Goal: Information Seeking & Learning: Learn about a topic

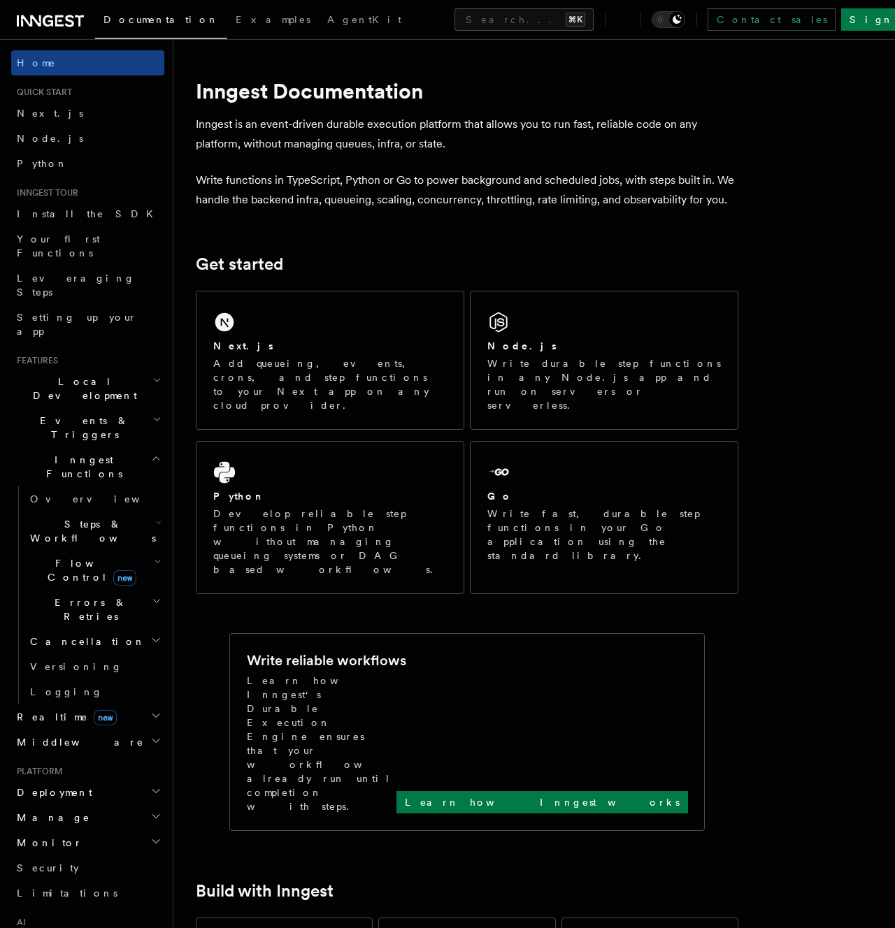
click at [98, 705] on h2 "Realtime new" at bounding box center [87, 717] width 153 height 25
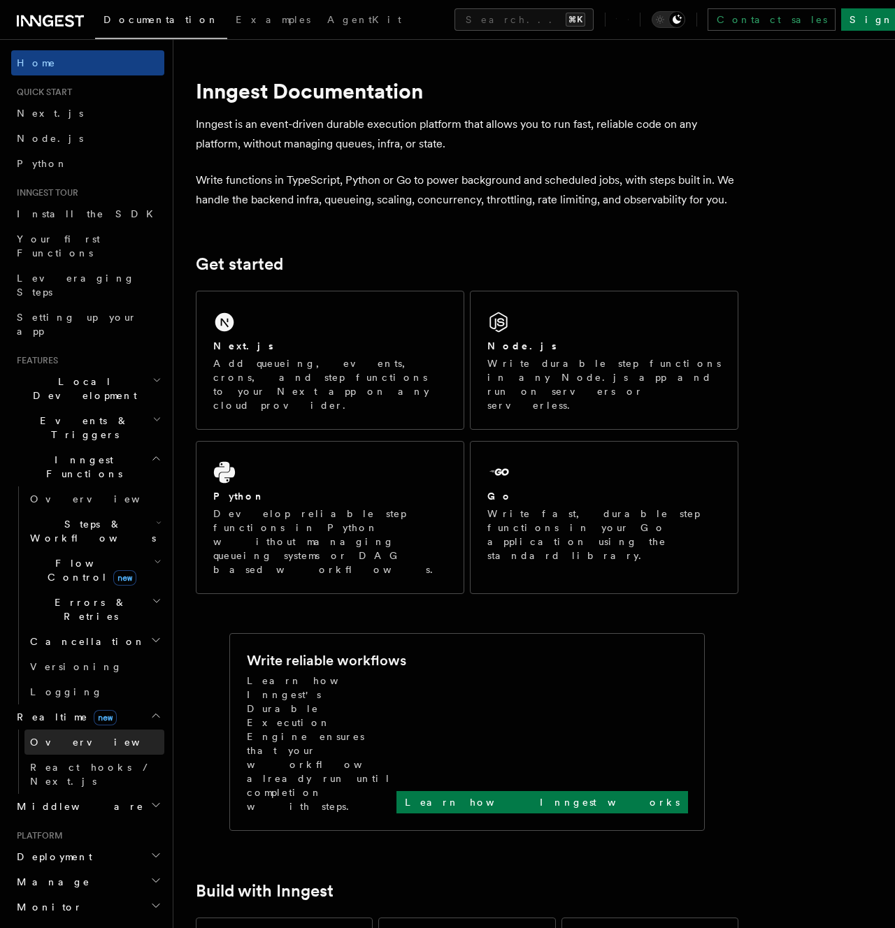
click at [82, 730] on link "Overview" at bounding box center [94, 742] width 140 height 25
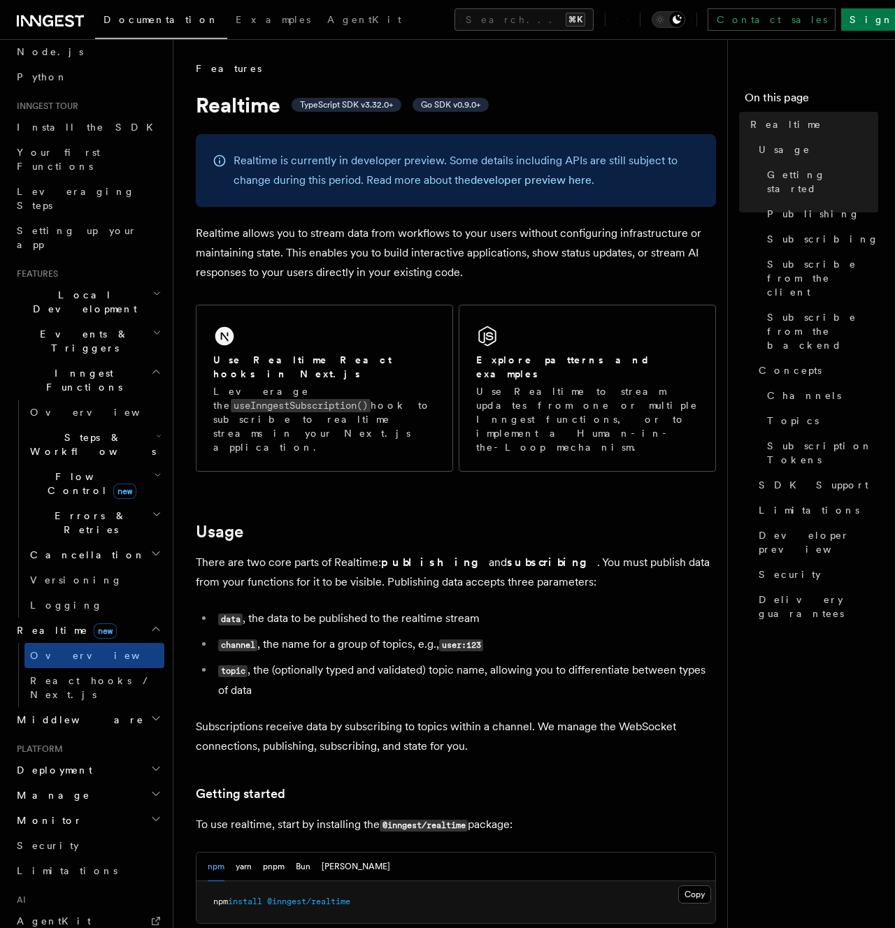
scroll to position [108, 0]
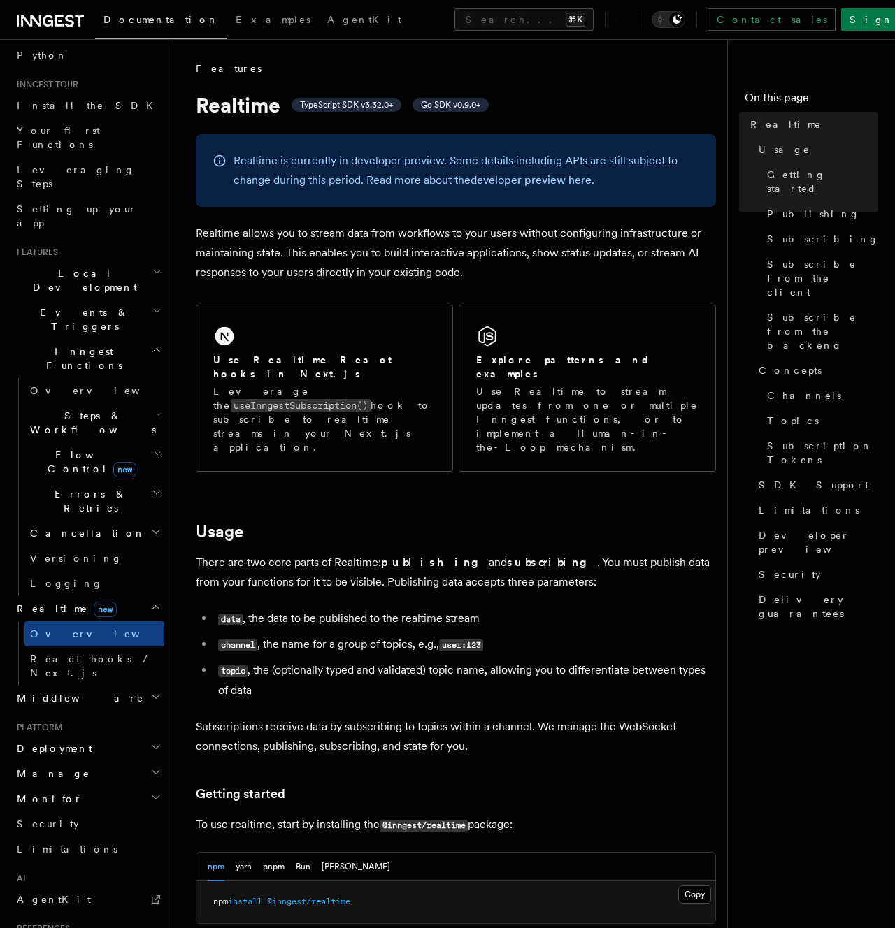
click at [63, 443] on h2 "Flow Control new" at bounding box center [94, 462] width 140 height 39
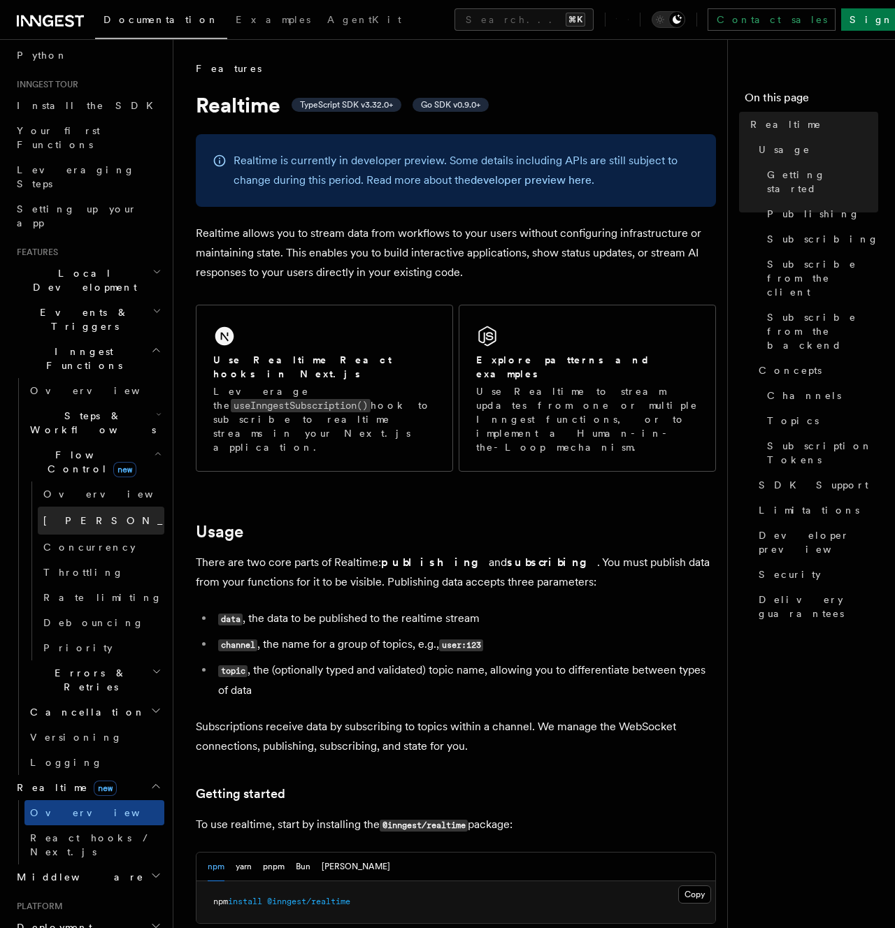
click at [67, 515] on span "[PERSON_NAME]" at bounding box center [145, 520] width 205 height 11
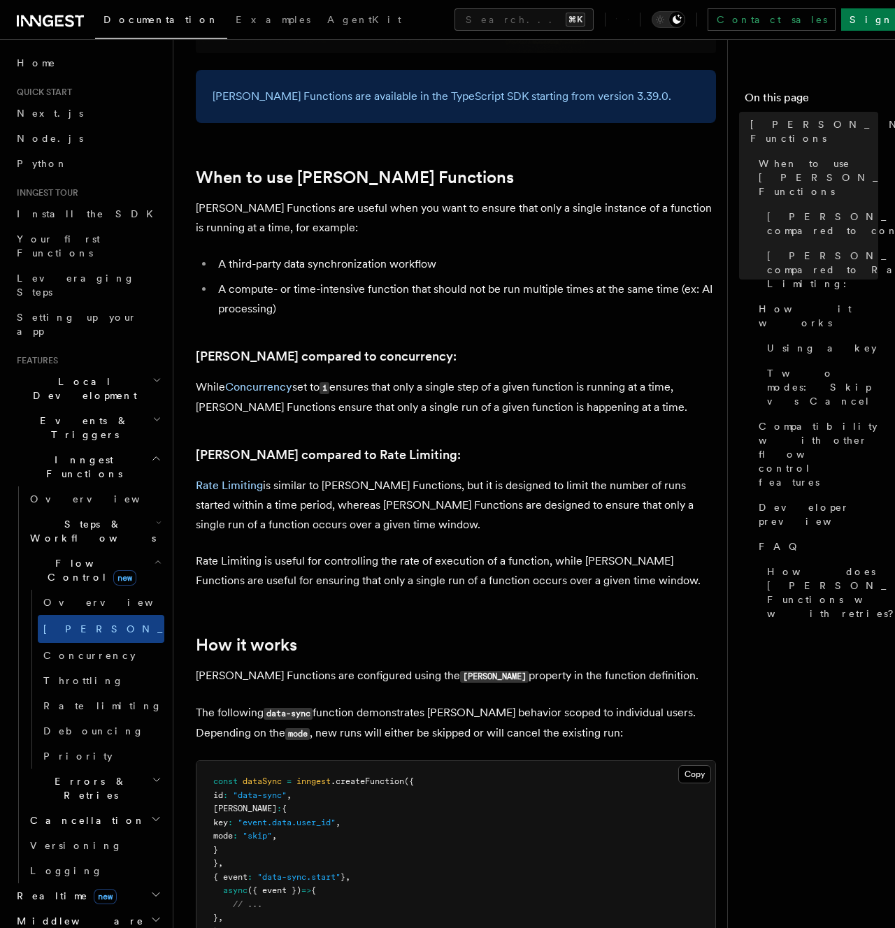
click at [139, 551] on h2 "Flow Control new" at bounding box center [94, 570] width 140 height 39
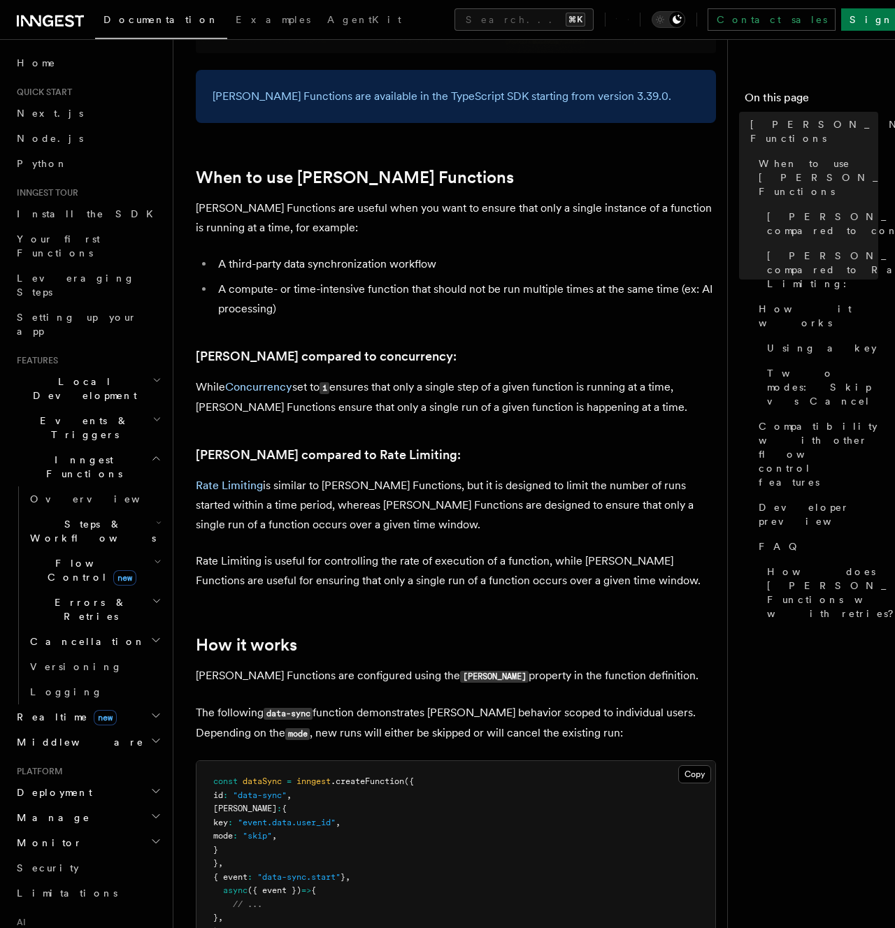
click at [144, 512] on h2 "Steps & Workflows" at bounding box center [94, 531] width 140 height 39
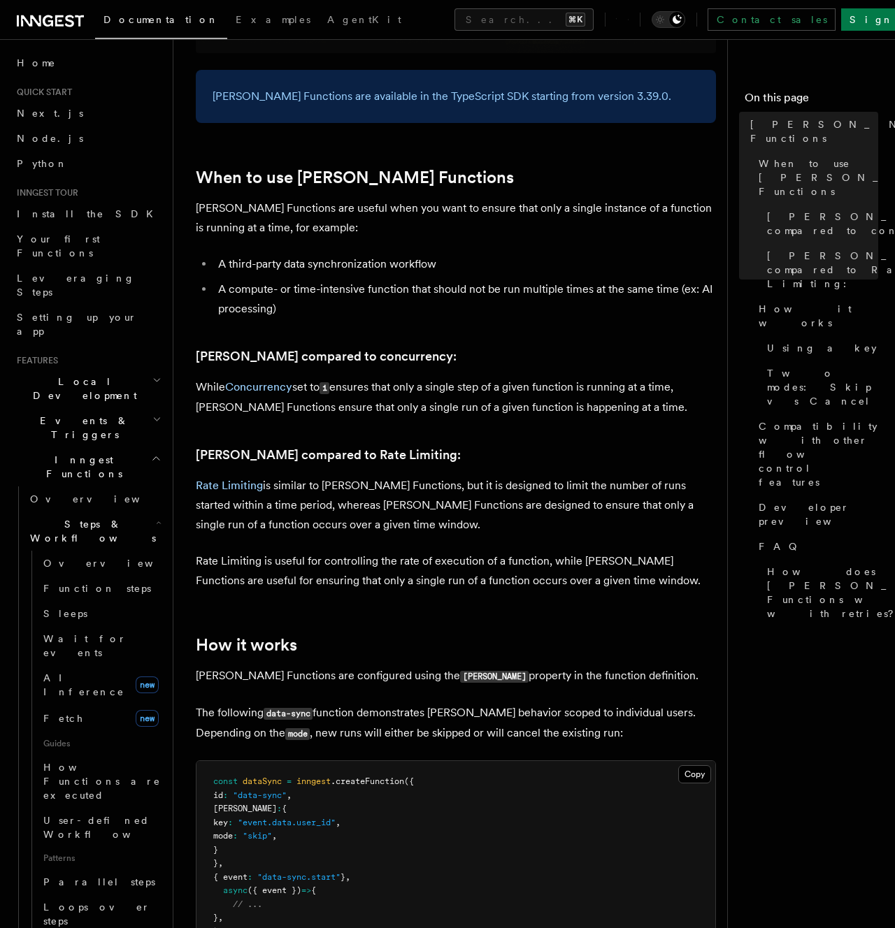
click at [144, 512] on h2 "Steps & Workflows" at bounding box center [94, 531] width 140 height 39
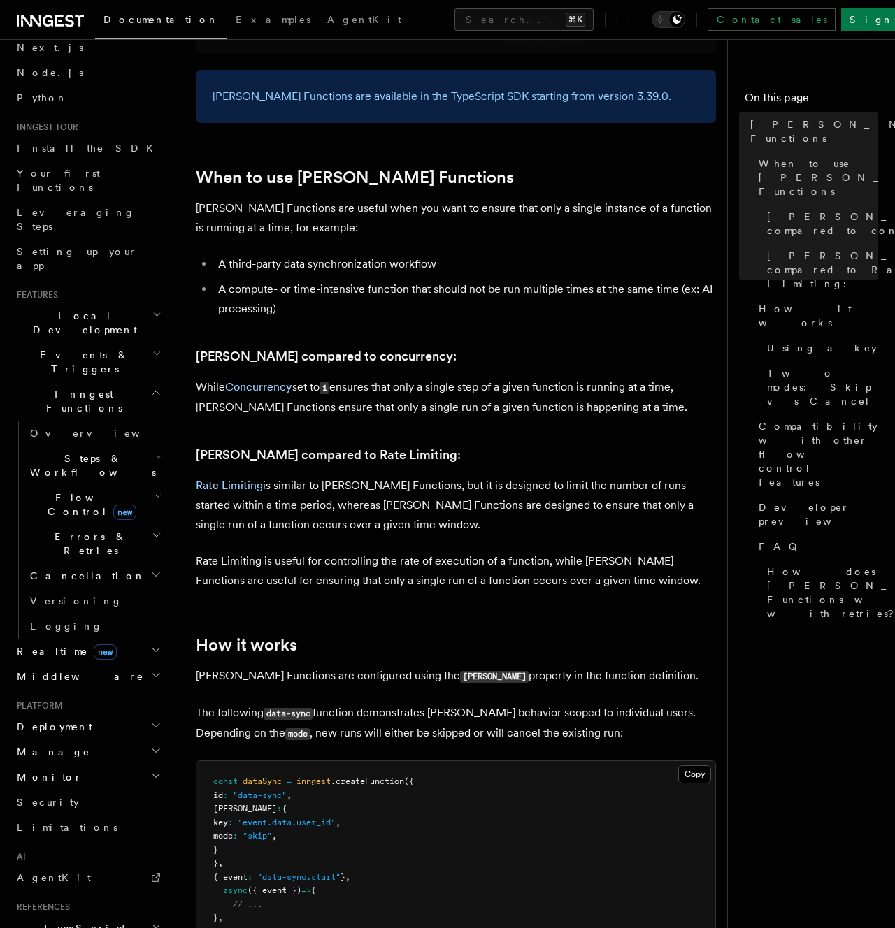
scroll to position [72, 0]
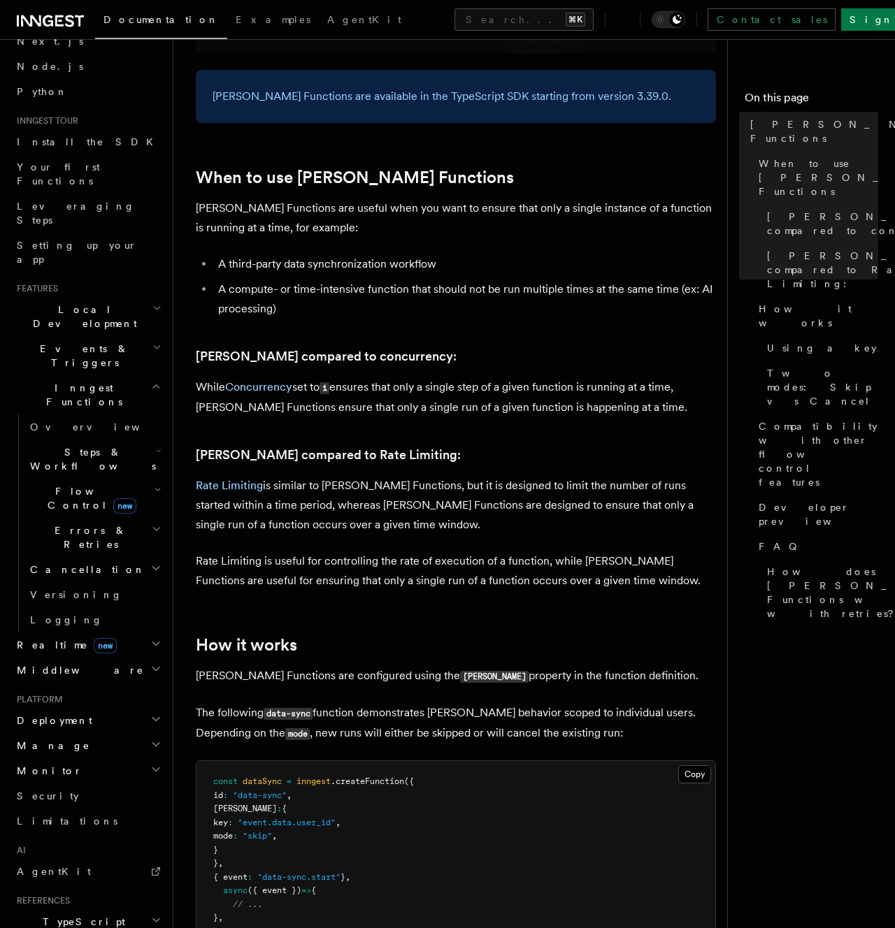
click at [57, 524] on span "Errors & Retries" at bounding box center [87, 538] width 127 height 28
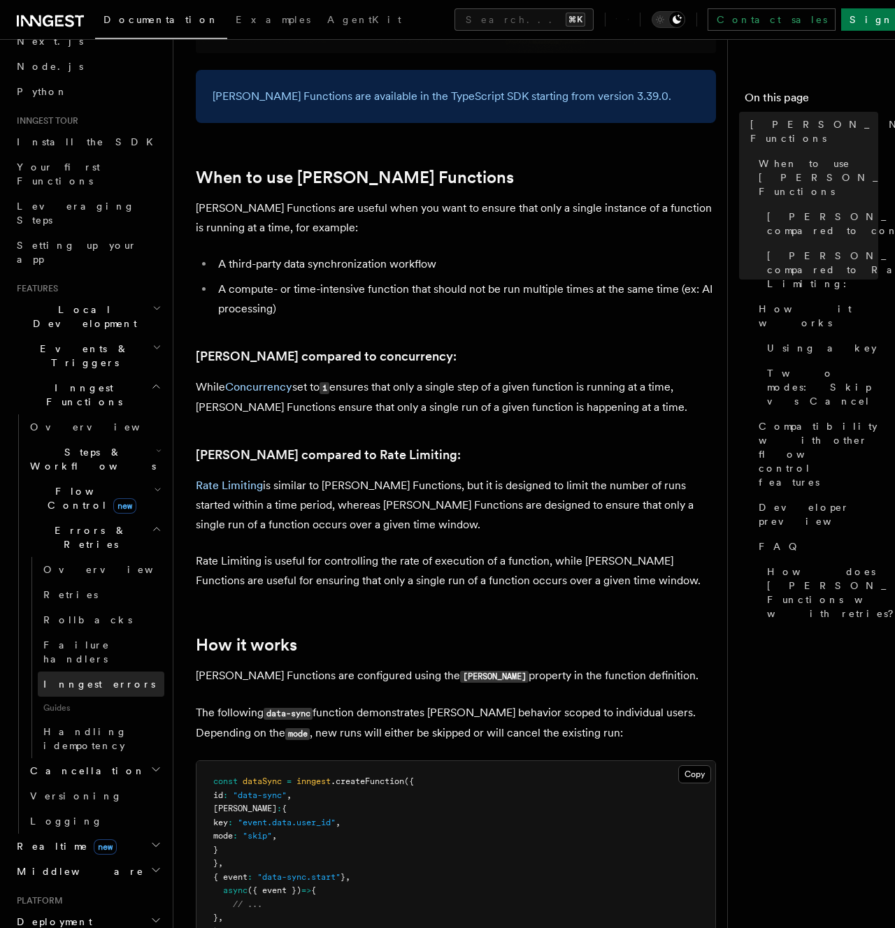
click at [81, 679] on span "Inngest errors" at bounding box center [99, 684] width 112 height 11
